Goal: Find specific page/section: Find specific page/section

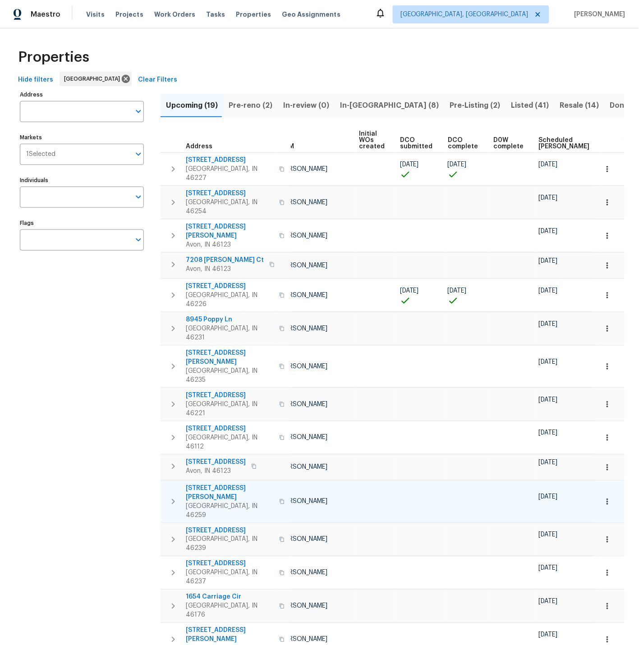
scroll to position [0, 109]
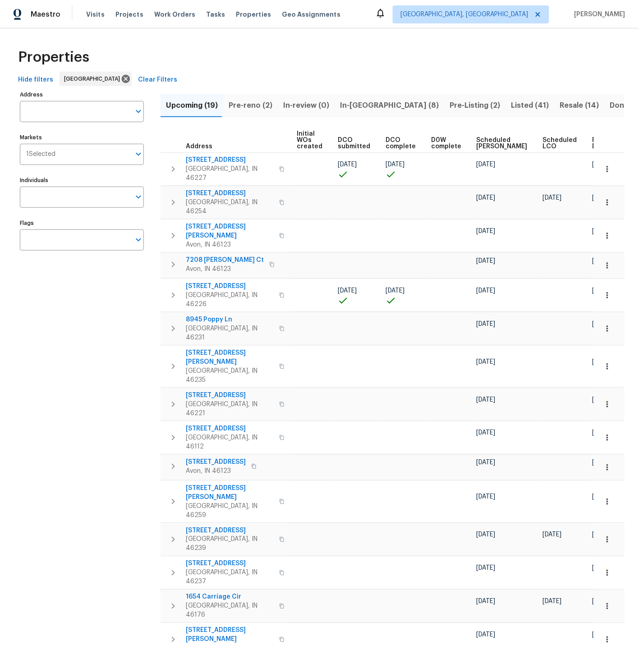
click at [592, 141] on span "Ready Date" at bounding box center [602, 143] width 20 height 13
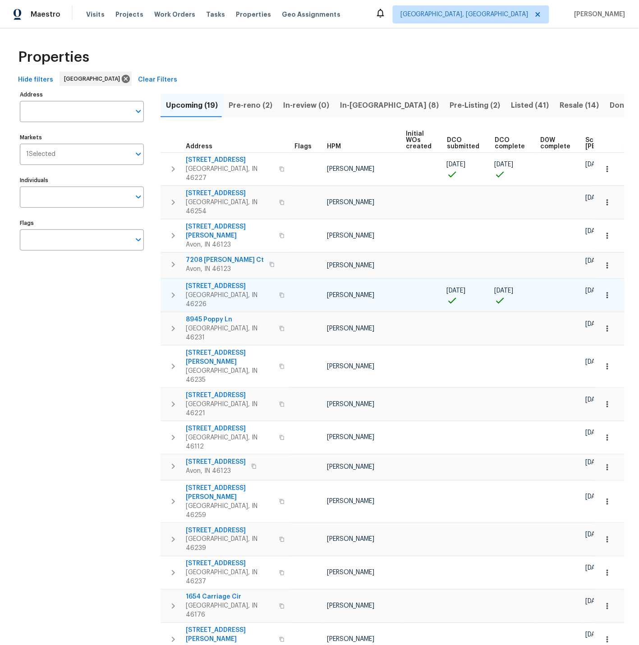
scroll to position [0, 119]
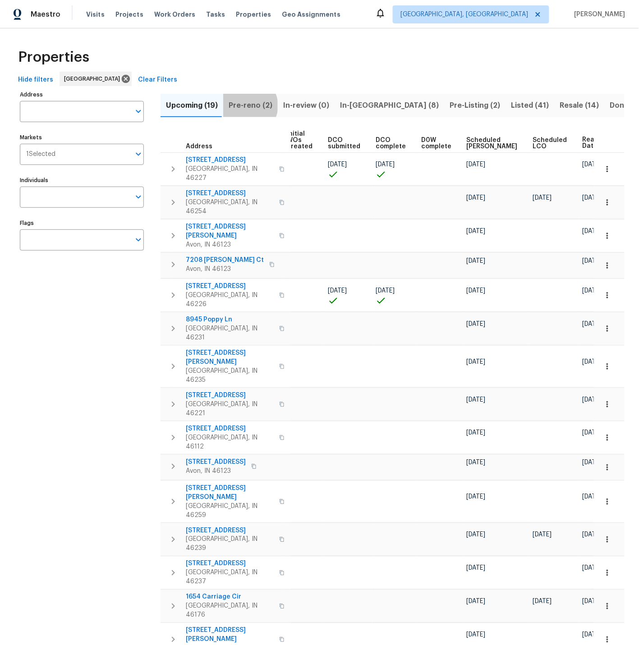
click at [245, 106] on span "Pre-reno (2)" at bounding box center [251, 105] width 44 height 13
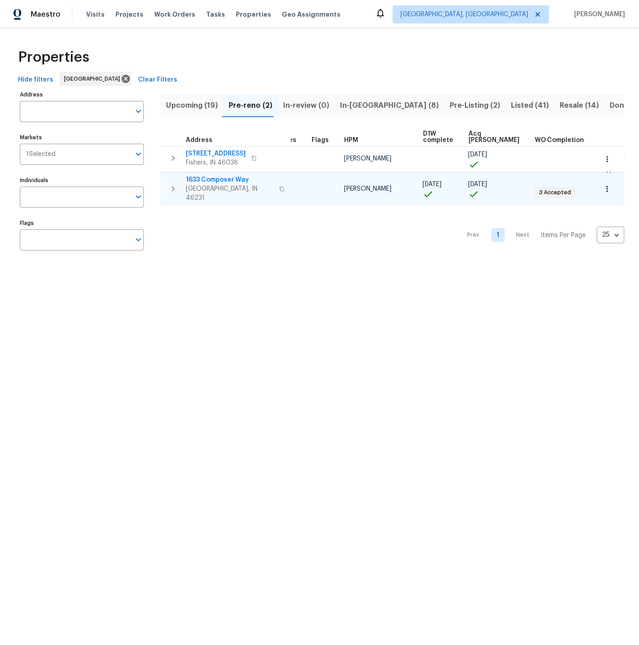
scroll to position [0, 26]
click at [281, 184] on div "1633 Composer Way Indianapolis, IN 46231" at bounding box center [236, 188] width 101 height 27
click at [355, 105] on span "In-reno (8)" at bounding box center [389, 105] width 99 height 13
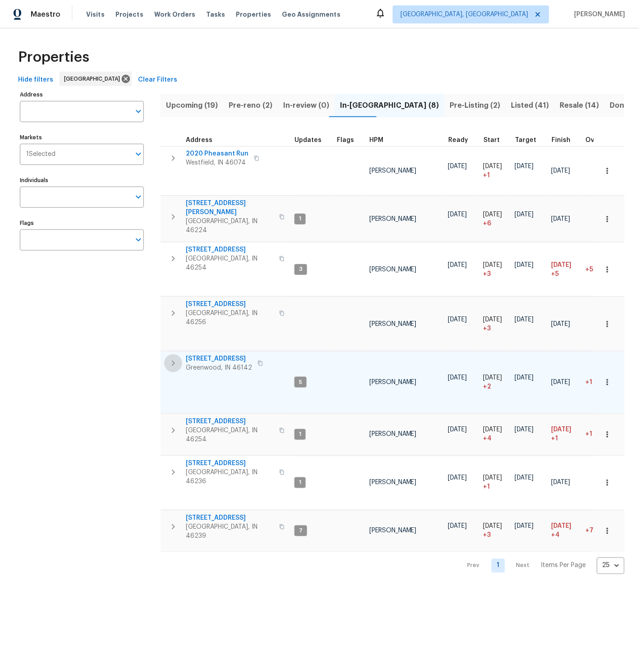
click at [173, 358] on icon "button" at bounding box center [173, 363] width 11 height 11
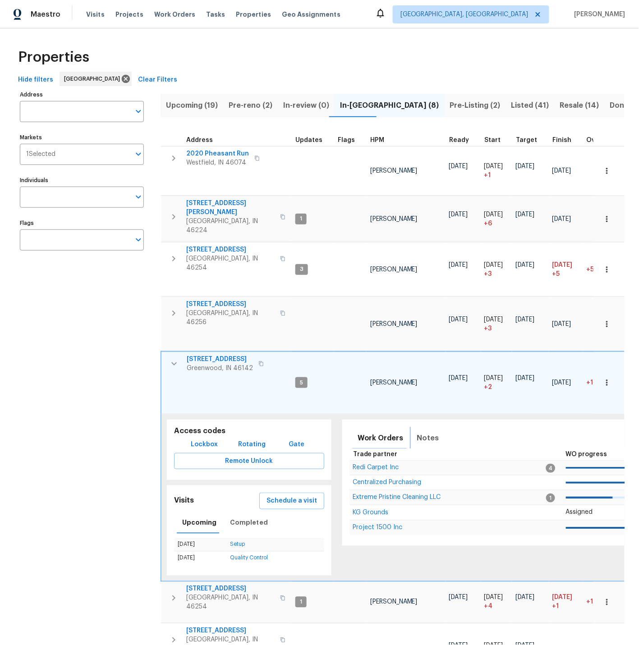
click at [422, 432] on span "Notes" at bounding box center [428, 438] width 22 height 13
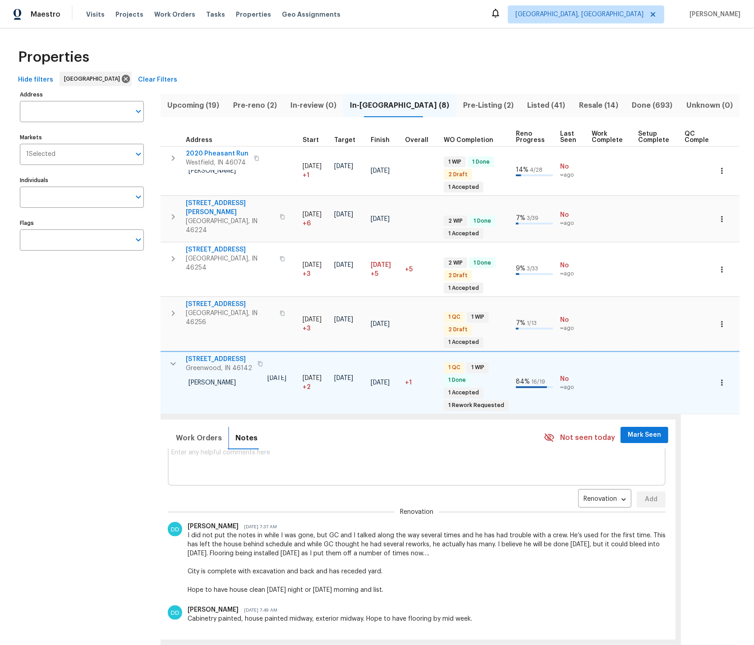
scroll to position [11, 0]
click at [172, 358] on icon "button" at bounding box center [173, 363] width 11 height 11
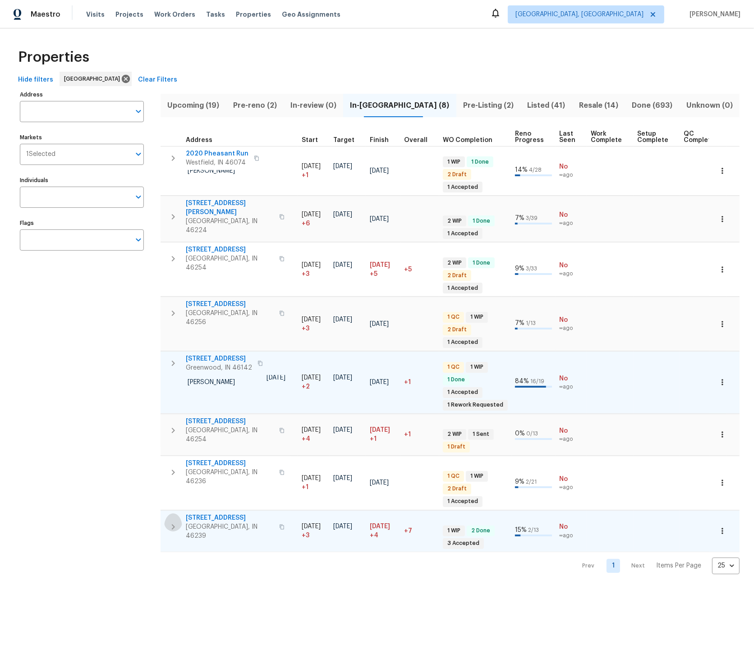
click at [171, 521] on icon "button" at bounding box center [173, 526] width 11 height 11
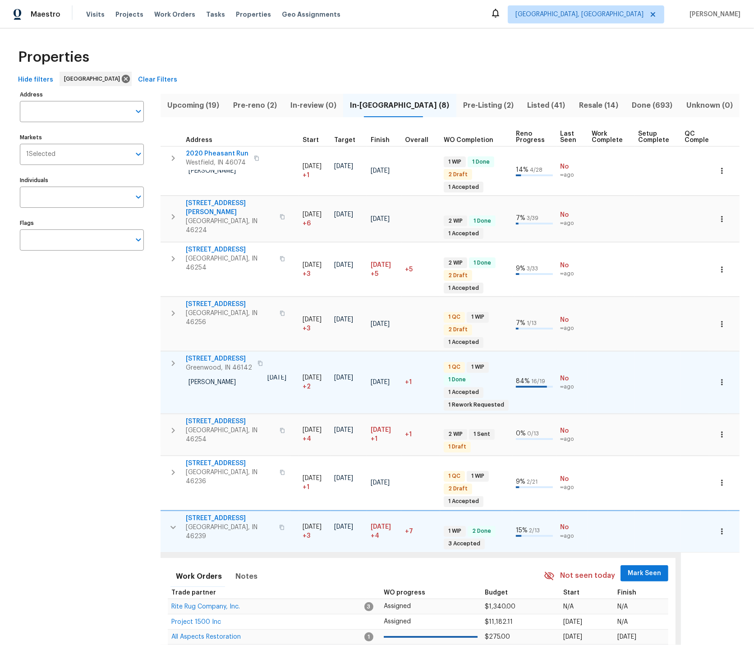
scroll to position [79, 0]
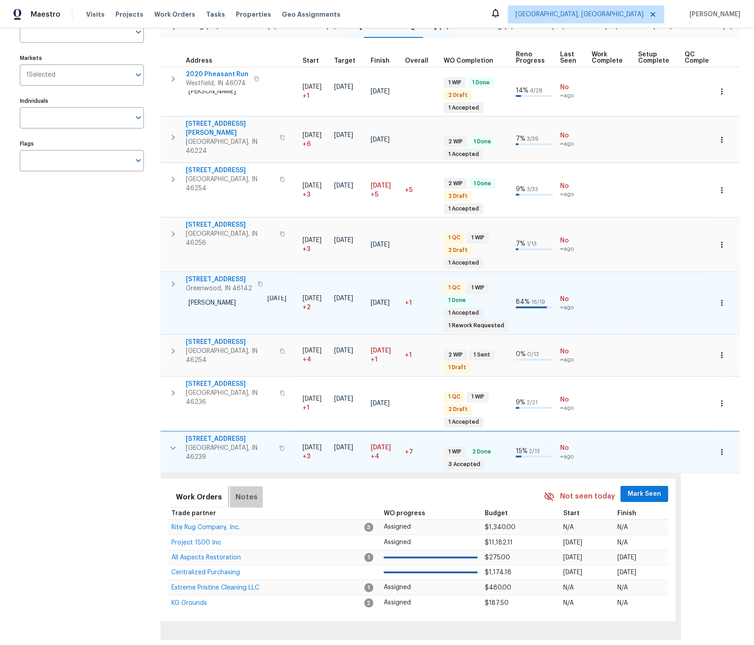
click at [241, 491] on span "Notes" at bounding box center [246, 497] width 22 height 13
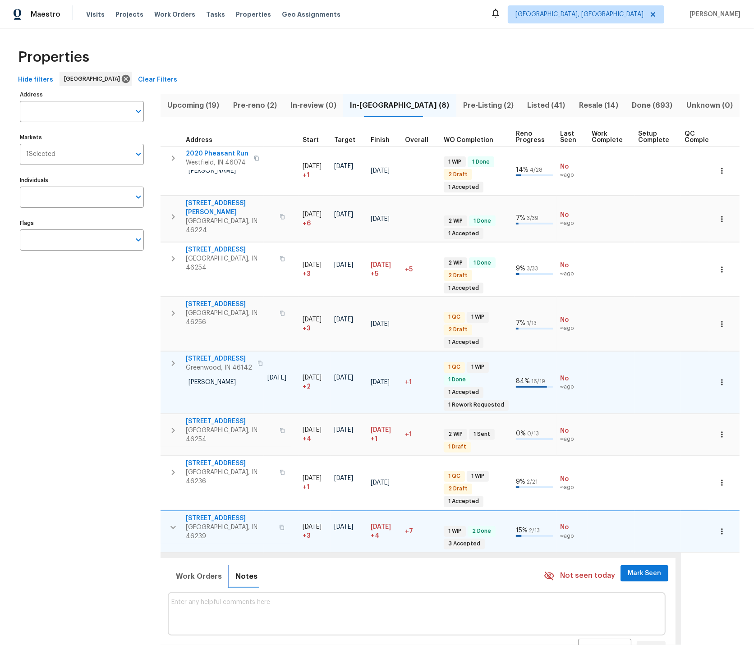
scroll to position [0, 0]
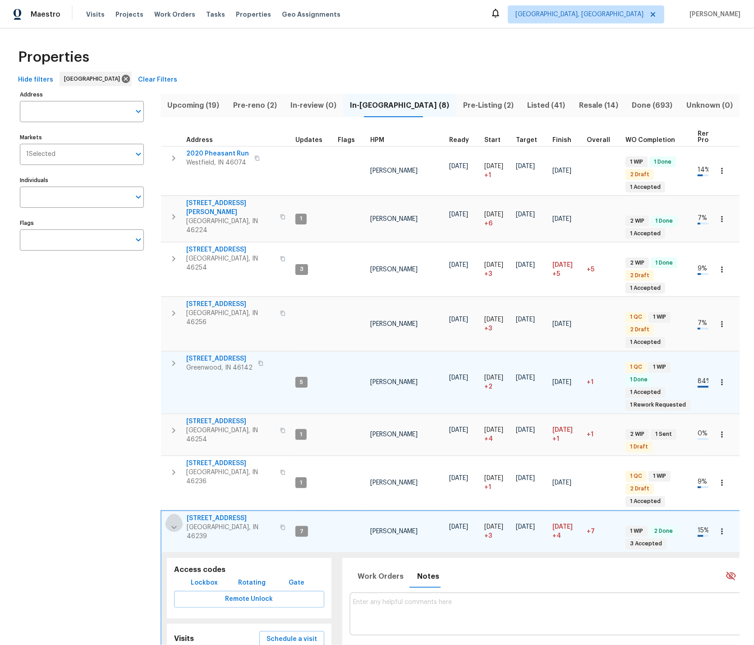
click at [175, 522] on icon "button" at bounding box center [174, 527] width 11 height 11
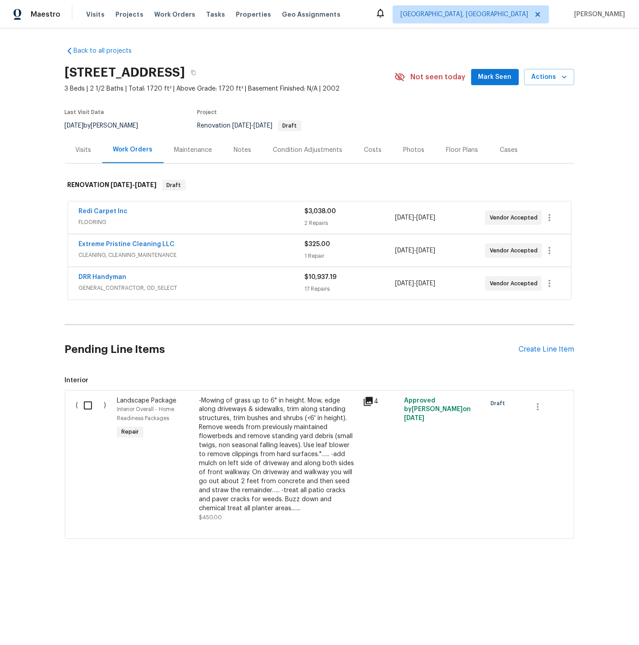
click at [240, 150] on div "Notes" at bounding box center [243, 150] width 18 height 9
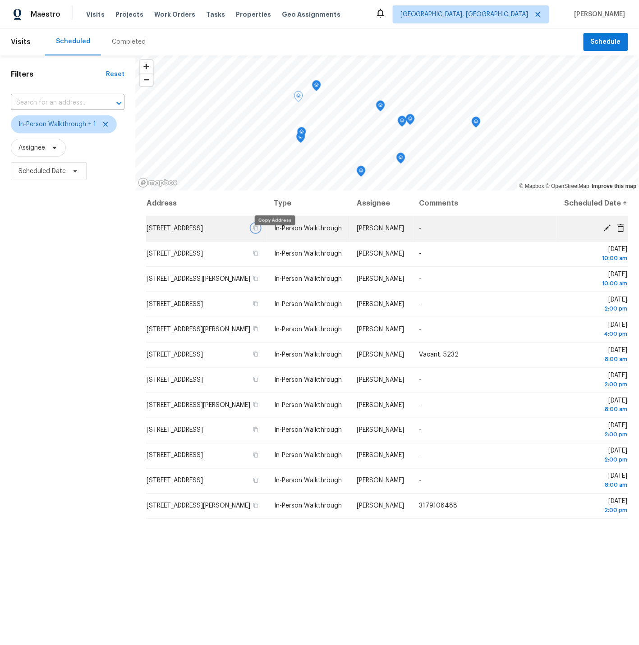
click at [258, 231] on icon "button" at bounding box center [255, 228] width 5 height 5
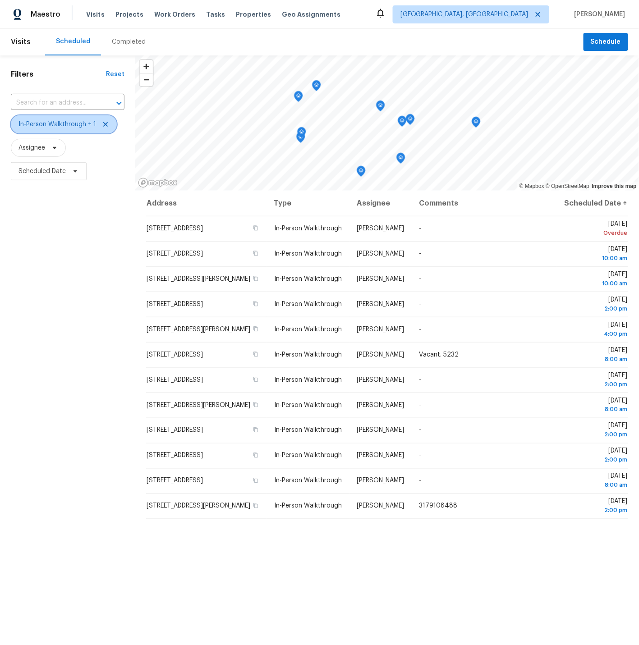
click at [103, 123] on icon at bounding box center [105, 124] width 5 height 5
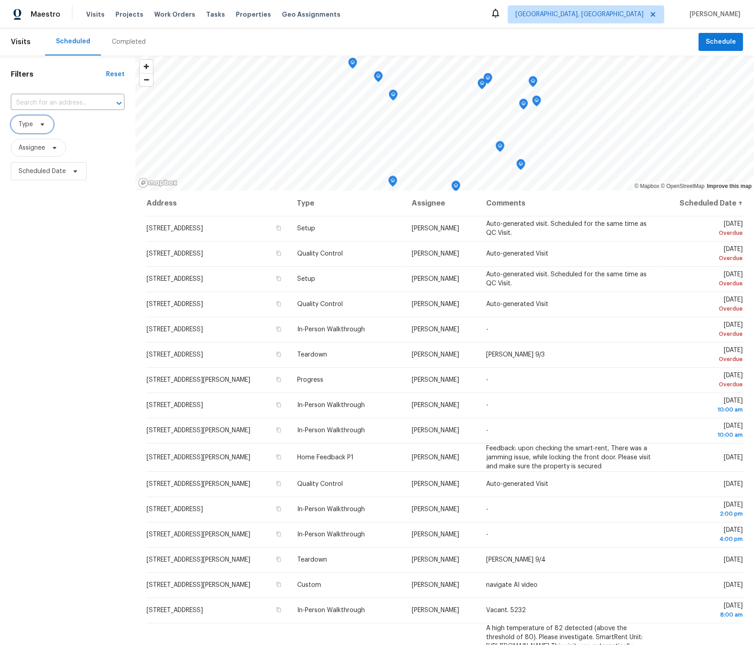
click at [27, 122] on span "Type" at bounding box center [25, 124] width 14 height 9
